Goal: Task Accomplishment & Management: Manage account settings

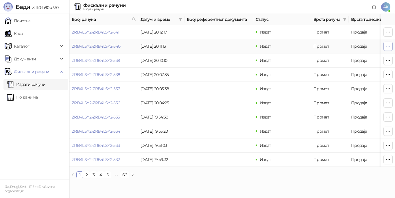
click at [391, 45] on button "button" at bounding box center [388, 46] width 9 height 9
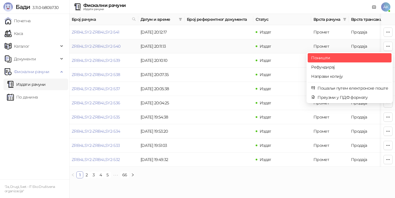
click at [354, 60] on span "Поништи" at bounding box center [349, 58] width 77 height 6
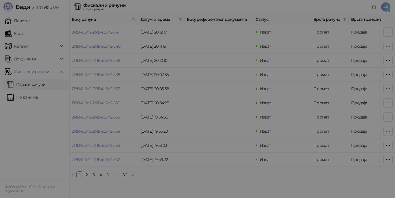
type input "**********"
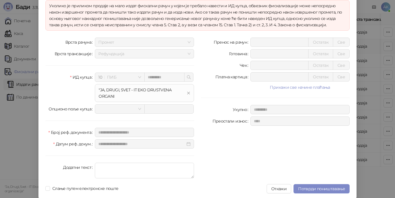
scroll to position [43, 0]
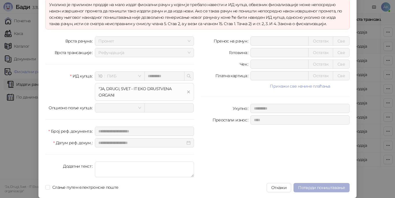
click at [324, 188] on span "Потврди поништавање" at bounding box center [321, 187] width 47 height 5
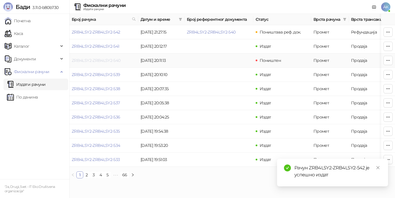
click at [111, 60] on link "ZRB4LSY2-ZRB4LSY2-540" at bounding box center [96, 60] width 49 height 5
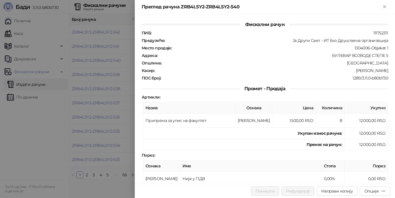
click at [52, 142] on div at bounding box center [197, 99] width 395 height 198
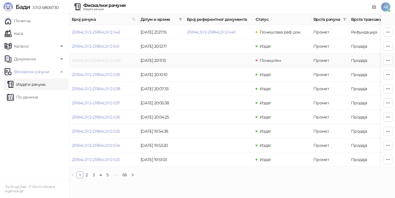
click at [106, 61] on link "ZRB4LSY2-ZRB4LSY2-540" at bounding box center [96, 60] width 49 height 5
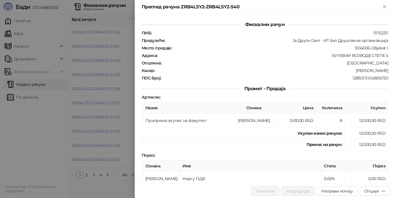
click at [46, 137] on div at bounding box center [197, 99] width 395 height 198
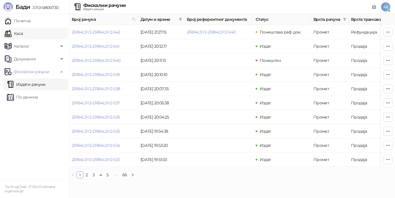
click at [23, 34] on link "Каса" at bounding box center [14, 34] width 18 height 12
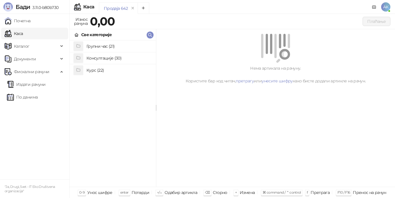
click at [96, 58] on h4 "Консултације (30)" at bounding box center [119, 58] width 65 height 9
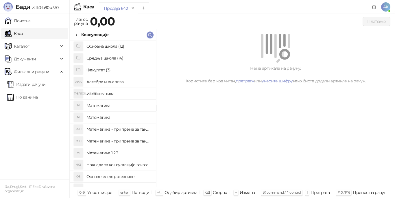
click at [105, 56] on h4 "Средња школа (14)" at bounding box center [119, 58] width 65 height 9
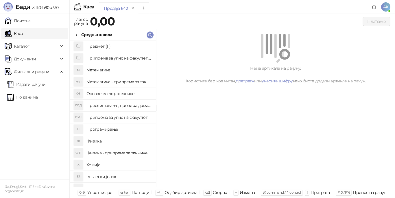
click at [114, 59] on h4 "Припрема за упис на факултет (1)" at bounding box center [119, 58] width 65 height 9
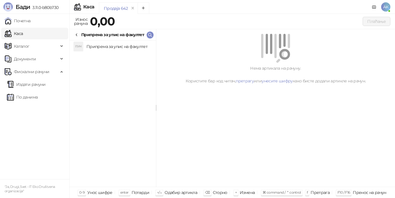
click at [118, 50] on h4 "Припрема за упис на факултет" at bounding box center [119, 46] width 65 height 9
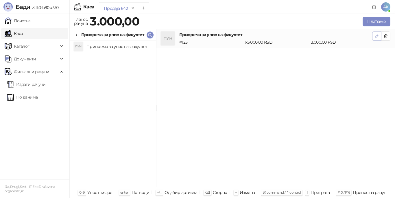
click at [376, 38] on span "button" at bounding box center [377, 35] width 5 height 5
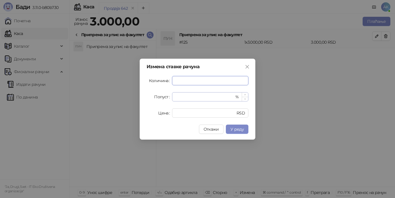
type input "*"
drag, startPoint x: 190, startPoint y: 97, endPoint x: 139, endPoint y: 99, distance: 51.3
click at [139, 99] on div "Измена ставке рачуна Количина * Попуст * % Цена **** RSD Откажи У реду" at bounding box center [197, 99] width 395 height 198
type input "**"
click at [236, 131] on span "У реду" at bounding box center [237, 129] width 13 height 5
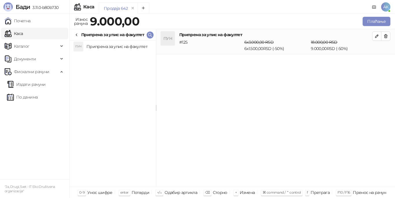
click at [320, 124] on div "ПУН Припрема за упис на факултет # 125 6 x 3.000,00 RSD 6 x 1.500,00 RSD (- 50 …" at bounding box center [275, 108] width 239 height 158
click at [372, 21] on button "Плаћање" at bounding box center [377, 21] width 28 height 9
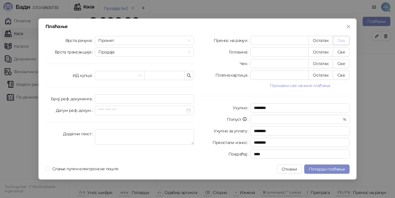
click at [344, 39] on button "Све" at bounding box center [341, 40] width 17 height 9
type input "****"
click at [106, 137] on textarea "Додатни текст" at bounding box center [144, 137] width 99 height 16
type textarea "**********"
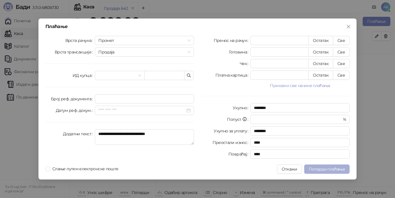
click at [331, 168] on span "Потврди плаћање" at bounding box center [327, 169] width 36 height 5
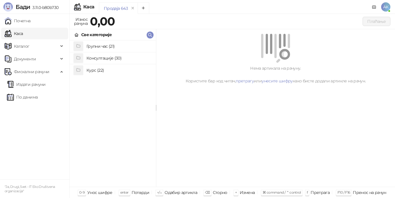
click at [24, 126] on ul "Почетна Каса Каталог Документи Фискални рачуни Издати рачуни По данима" at bounding box center [34, 97] width 69 height 166
click at [40, 86] on link "Издати рачуни" at bounding box center [26, 85] width 39 height 12
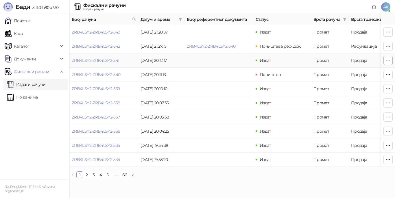
click at [388, 58] on icon "button" at bounding box center [388, 60] width 5 height 5
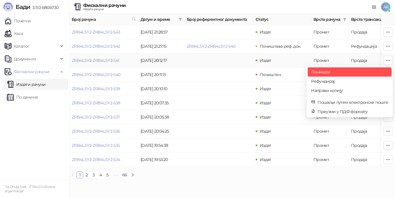
click at [345, 73] on span "Поништи" at bounding box center [349, 72] width 77 height 6
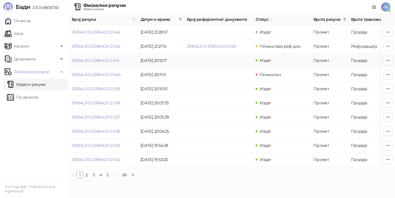
type input "**********"
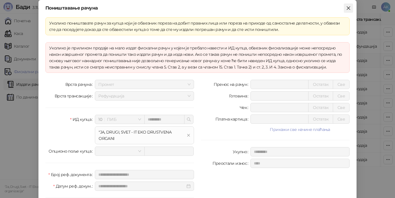
click at [346, 7] on icon "close" at bounding box center [348, 8] width 5 height 5
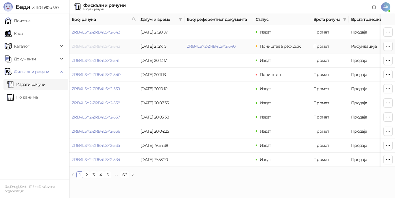
click at [109, 47] on link "ZRB4LSY2-ZRB4LSY2-542" at bounding box center [96, 46] width 49 height 5
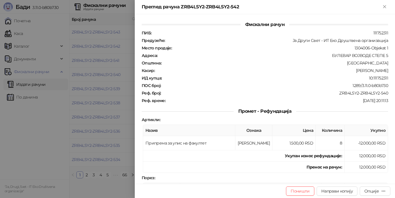
click at [48, 108] on div at bounding box center [197, 99] width 395 height 198
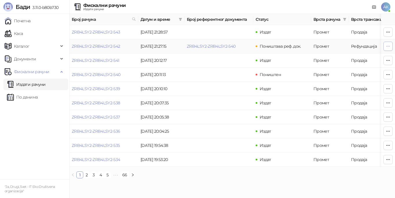
click at [388, 44] on icon "button" at bounding box center [388, 46] width 5 height 5
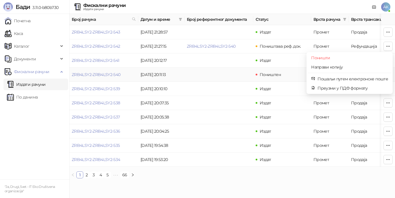
click at [291, 78] on td "Поништен" at bounding box center [282, 75] width 58 height 14
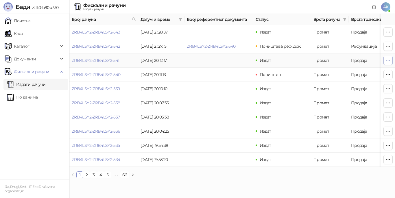
click at [388, 58] on icon "button" at bounding box center [388, 60] width 5 height 5
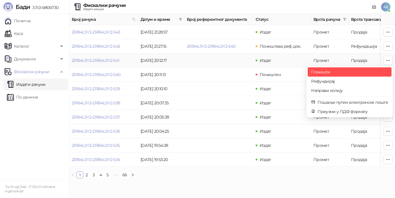
click at [331, 75] on span "Поништи" at bounding box center [349, 72] width 77 height 6
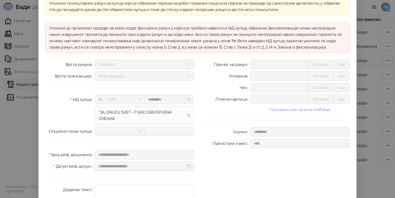
scroll to position [43, 0]
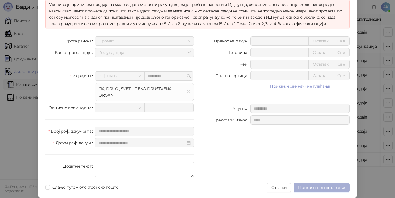
click at [315, 188] on span "Потврди поништавање" at bounding box center [321, 187] width 47 height 5
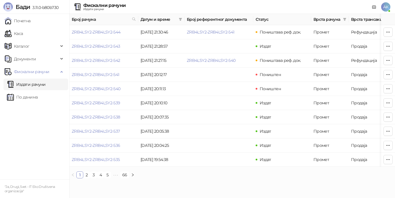
click at [44, 154] on ul "Почетна Каса Каталог Документи Фискални рачуни Издати рачуни По данима" at bounding box center [34, 97] width 69 height 166
click at [49, 126] on ul "Почетна Каса Каталог Документи Фискални рачуни Издати рачуни По данима" at bounding box center [34, 97] width 69 height 166
click at [42, 147] on ul "Почетна Каса Каталог Документи Фискални рачуни Издати рачуни По данима" at bounding box center [34, 97] width 69 height 166
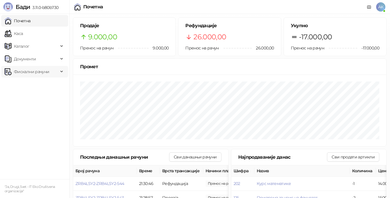
click at [46, 70] on span "Фискални рачуни" at bounding box center [31, 72] width 35 height 12
click at [46, 86] on link "Издати рачуни" at bounding box center [26, 85] width 39 height 12
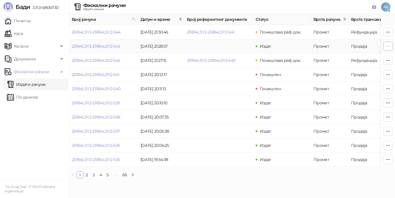
click at [390, 46] on icon "button" at bounding box center [388, 46] width 5 height 5
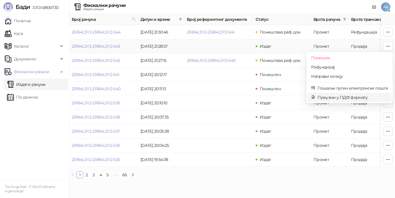
click at [340, 99] on span "Преузми у ПДФ формату" at bounding box center [353, 97] width 71 height 6
